Goal: Complete application form: Complete application form

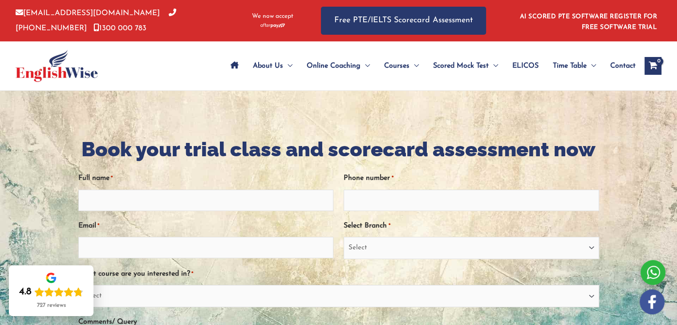
type input "APENISA SERU"
type input "9831276"
type input "[EMAIL_ADDRESS][DOMAIN_NAME]"
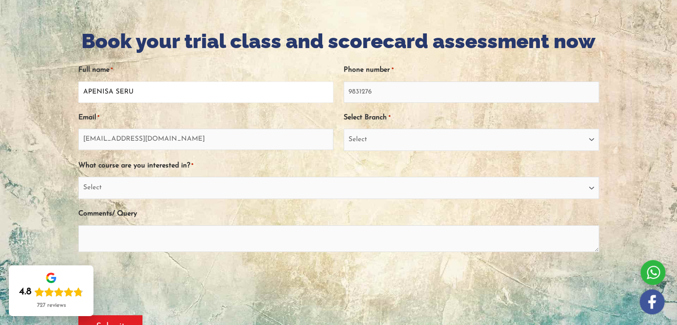
scroll to position [93, 0]
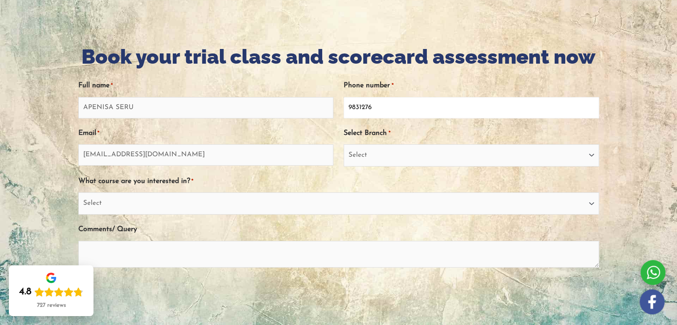
click at [373, 104] on input "9831276" at bounding box center [470, 107] width 255 height 21
type input "9"
type input "0456200379"
click at [594, 153] on select "Select Sydney City Center Sydney Parramatta EnglishWise Global Brisbane Gold Co…" at bounding box center [470, 155] width 255 height 22
select select "Sydney Parramatta"
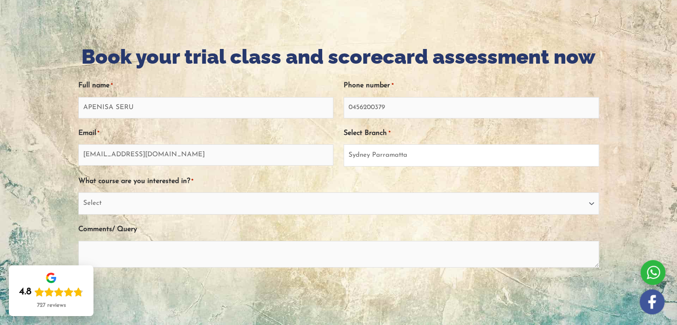
click at [343, 144] on select "Select Sydney City Center Sydney Parramatta EnglishWise Global Brisbane Gold Co…" at bounding box center [470, 155] width 255 height 22
click at [590, 202] on select "Select PTE NAATI IELTS OET General English" at bounding box center [338, 203] width 521 height 22
select select "IELTS"
click at [78, 192] on select "Select PTE NAATI IELTS OET General English" at bounding box center [338, 203] width 521 height 22
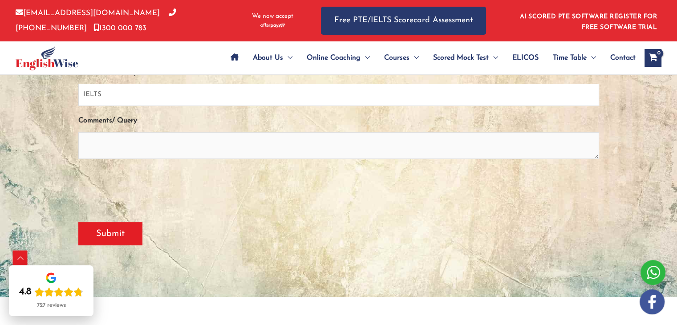
scroll to position [150, 0]
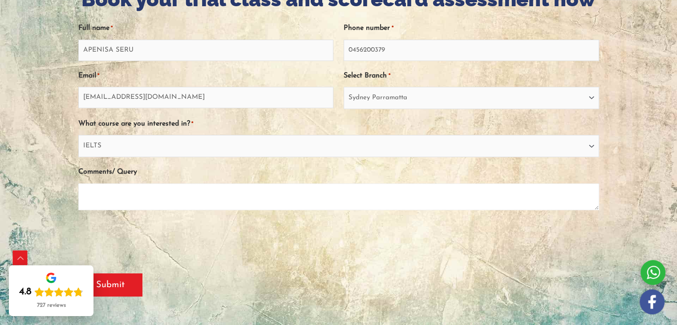
click at [183, 200] on textarea "Comments/ Query" at bounding box center [338, 196] width 521 height 27
type textarea "I wish to obtain this Test"
click at [115, 291] on input "Submit" at bounding box center [110, 284] width 64 height 23
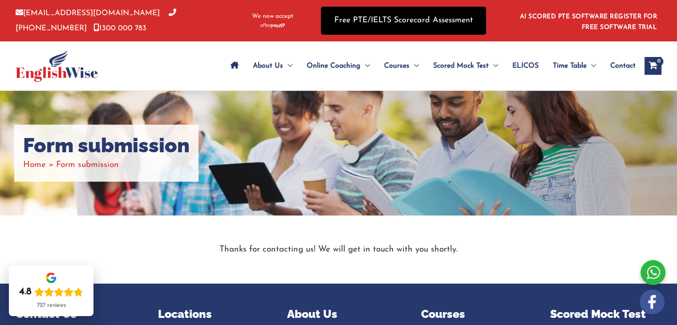
click at [418, 31] on link "Free PTE/IELTS Scorecard Assessment" at bounding box center [403, 21] width 165 height 28
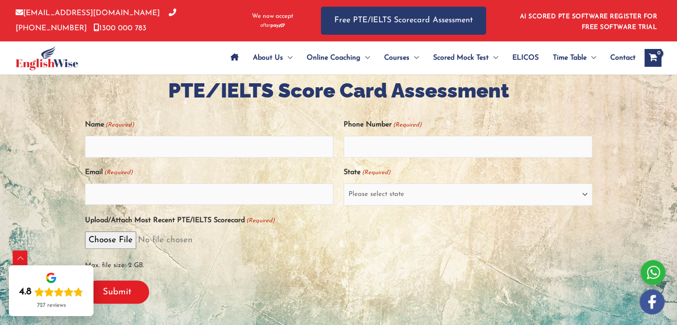
scroll to position [181, 0]
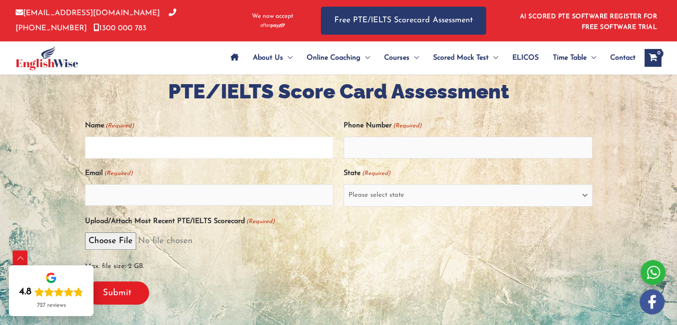
click at [246, 140] on input "Name (Required)" at bounding box center [209, 147] width 249 height 21
type input "APENISA SERU"
type input "9831276"
type input "[EMAIL_ADDRESS][DOMAIN_NAME]"
click at [373, 145] on input "9831276" at bounding box center [467, 147] width 249 height 21
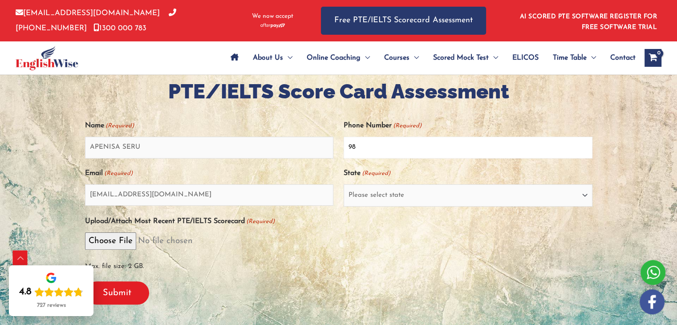
type input "9"
type input "0456200379"
click at [585, 194] on select "Please select state [GEOGRAPHIC_DATA] ([GEOGRAPHIC_DATA]) [GEOGRAPHIC_DATA] ([G…" at bounding box center [467, 195] width 249 height 22
select select "[GEOGRAPHIC_DATA] ([GEOGRAPHIC_DATA])"
click at [343, 184] on select "Please select state [GEOGRAPHIC_DATA] ([GEOGRAPHIC_DATA]) [GEOGRAPHIC_DATA] ([G…" at bounding box center [467, 195] width 249 height 22
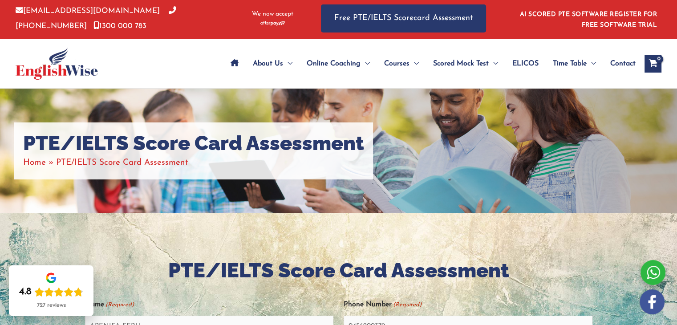
scroll to position [0, 0]
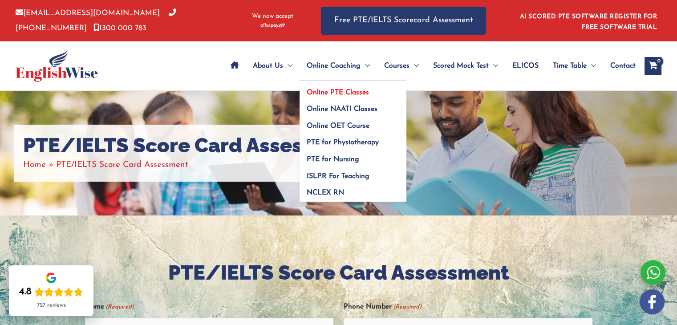
click at [329, 89] on span "Online PTE Classes" at bounding box center [338, 92] width 62 height 7
